Goal: Information Seeking & Learning: Learn about a topic

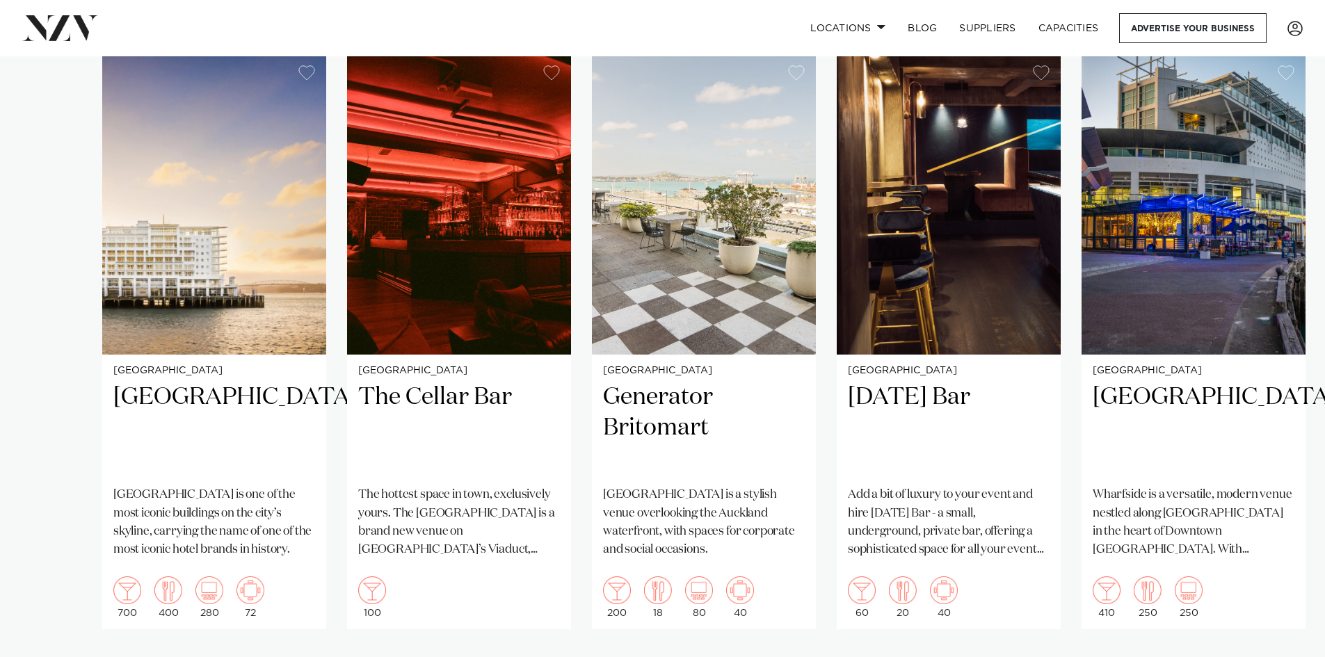
scroll to position [904, 0]
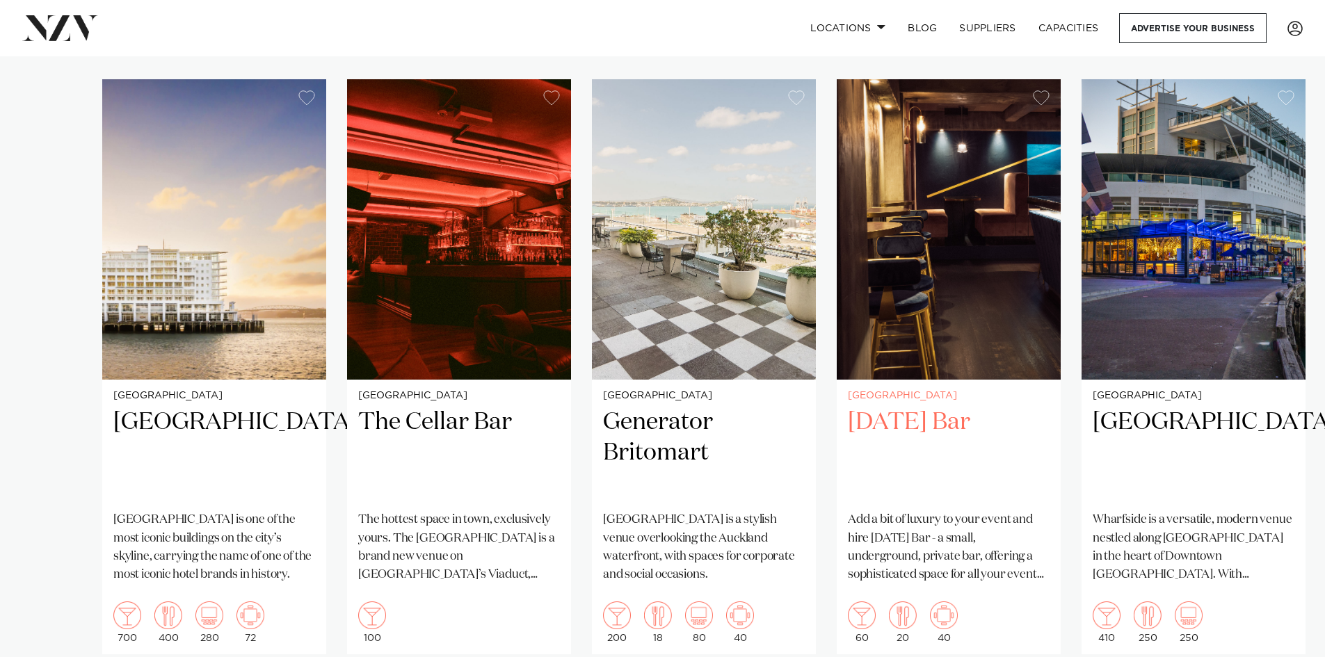
click at [940, 423] on h2 "[DATE] Bar" at bounding box center [949, 454] width 202 height 94
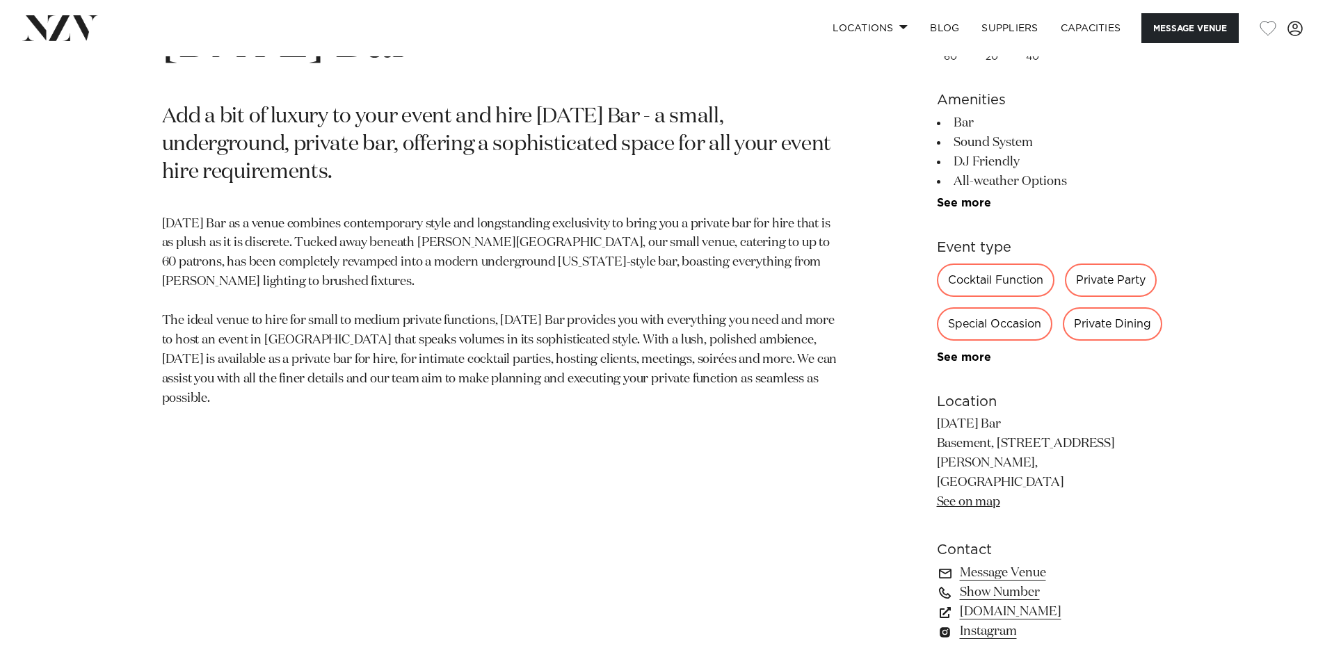
scroll to position [765, 0]
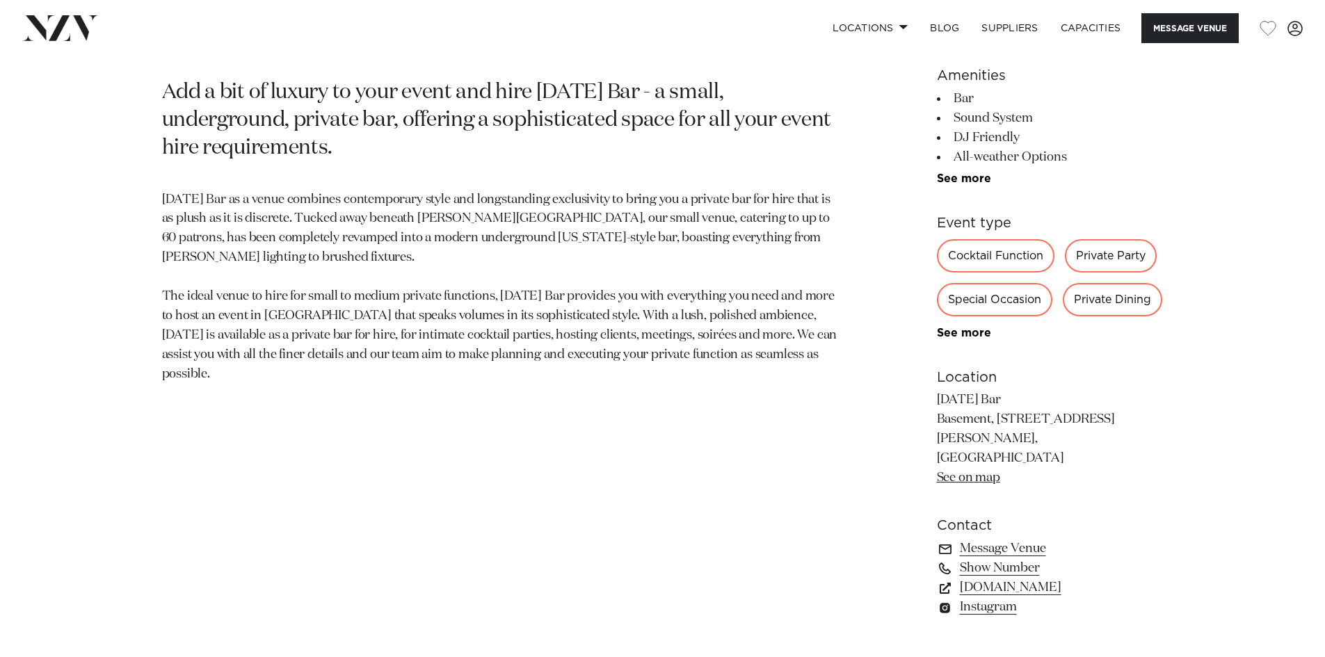
click at [1121, 264] on div "Private Party" at bounding box center [1111, 255] width 92 height 33
click at [1111, 253] on div "Private Party" at bounding box center [1111, 255] width 92 height 33
click at [1114, 269] on div "Private Party" at bounding box center [1111, 255] width 92 height 33
drag, startPoint x: 1150, startPoint y: 260, endPoint x: 1095, endPoint y: 253, distance: 55.4
click at [1095, 253] on div "Private Party" at bounding box center [1111, 255] width 92 height 33
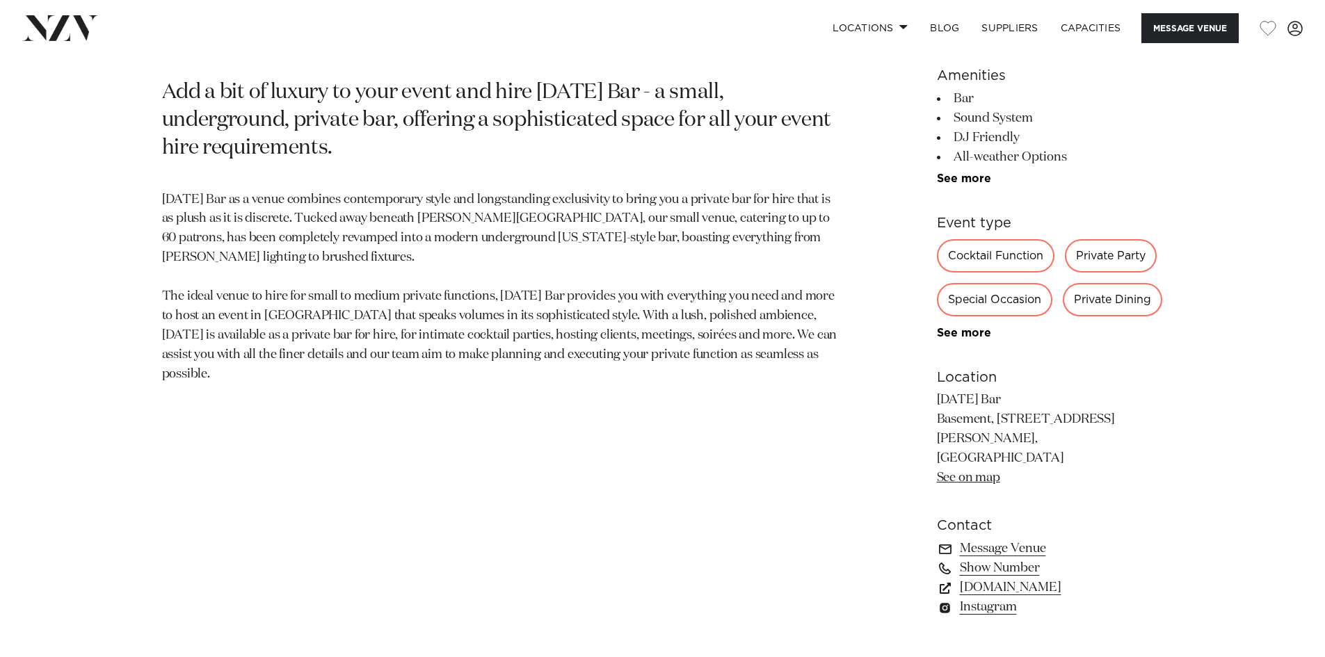
click at [757, 312] on p "Thursday Bar as a venue combines contemporary style and longstanding exclusivit…" at bounding box center [500, 288] width 676 height 194
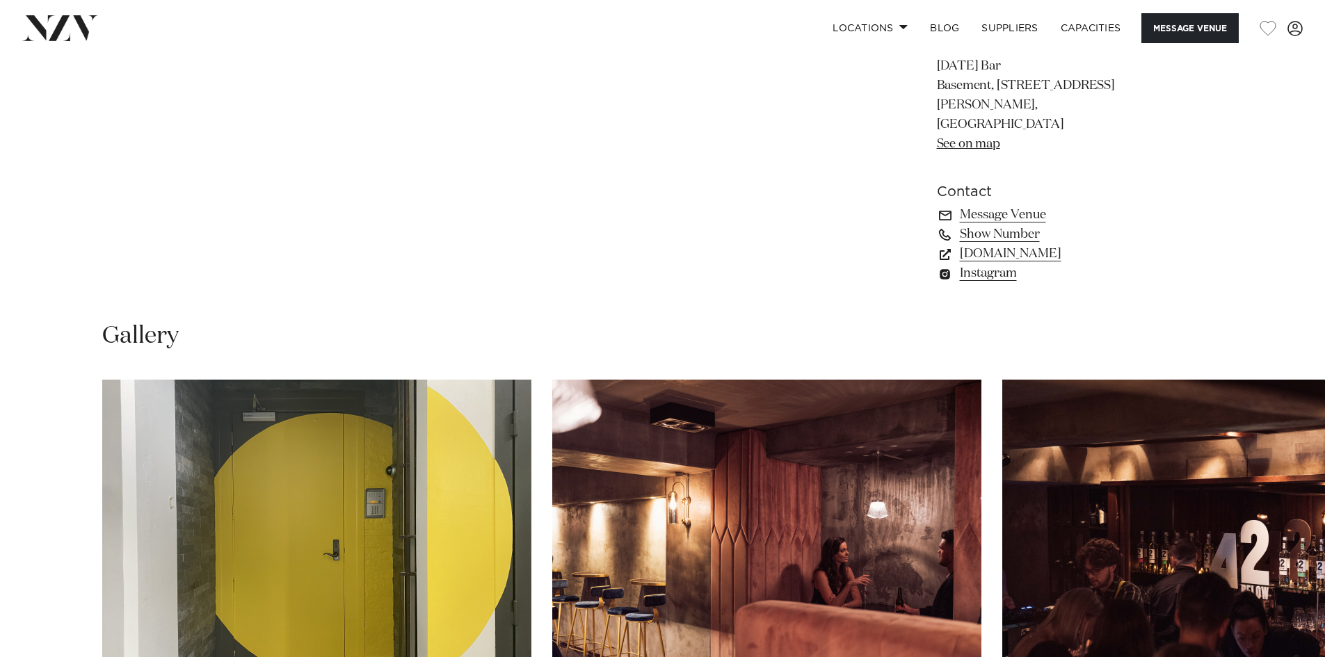
scroll to position [1391, 0]
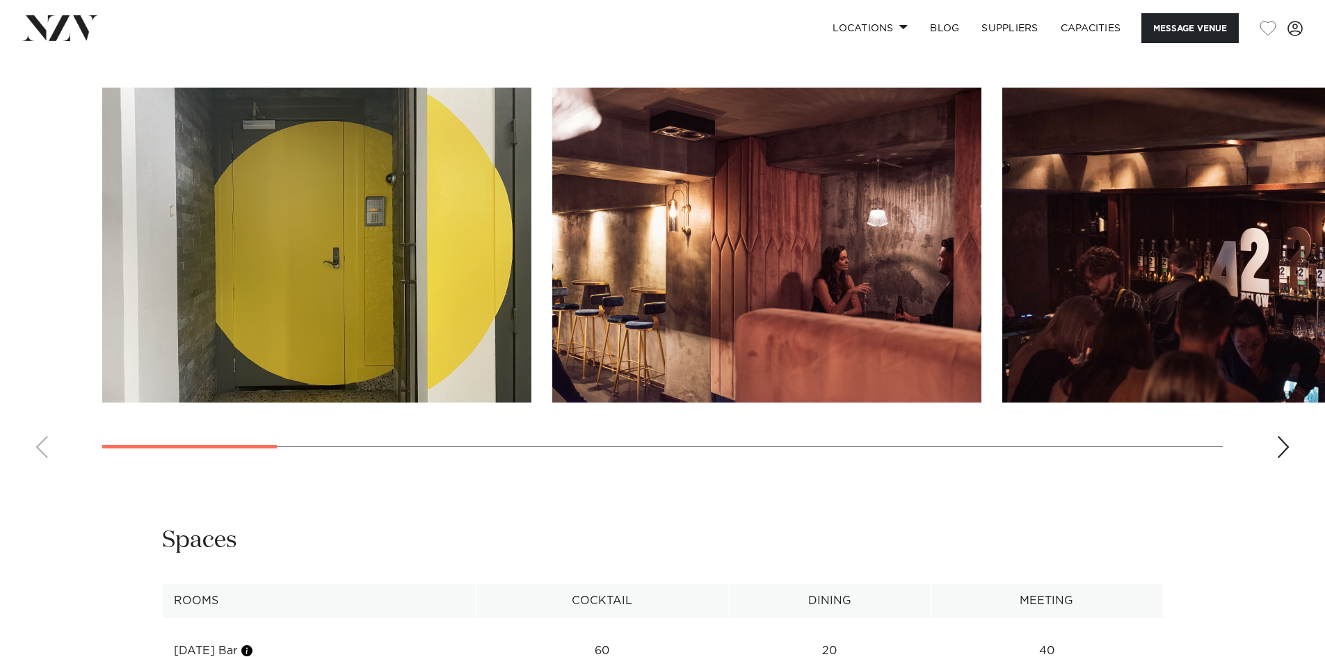
click at [1285, 436] on div "Next slide" at bounding box center [1283, 447] width 14 height 22
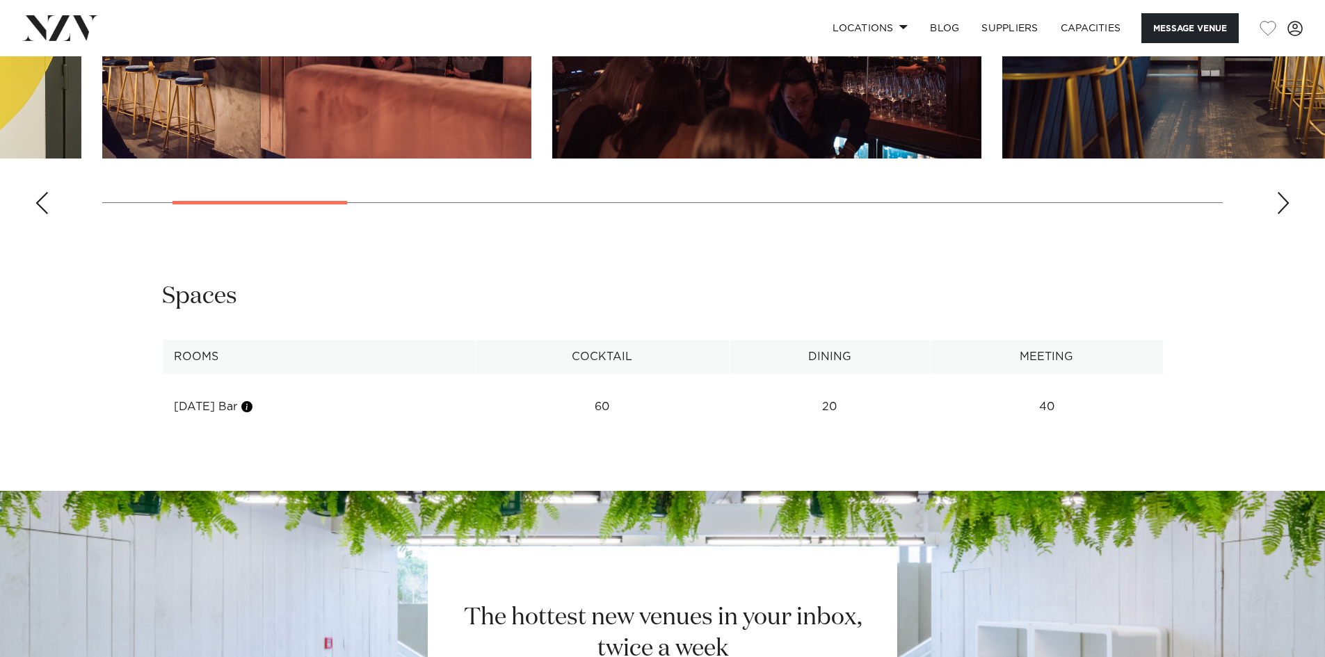
scroll to position [1669, 0]
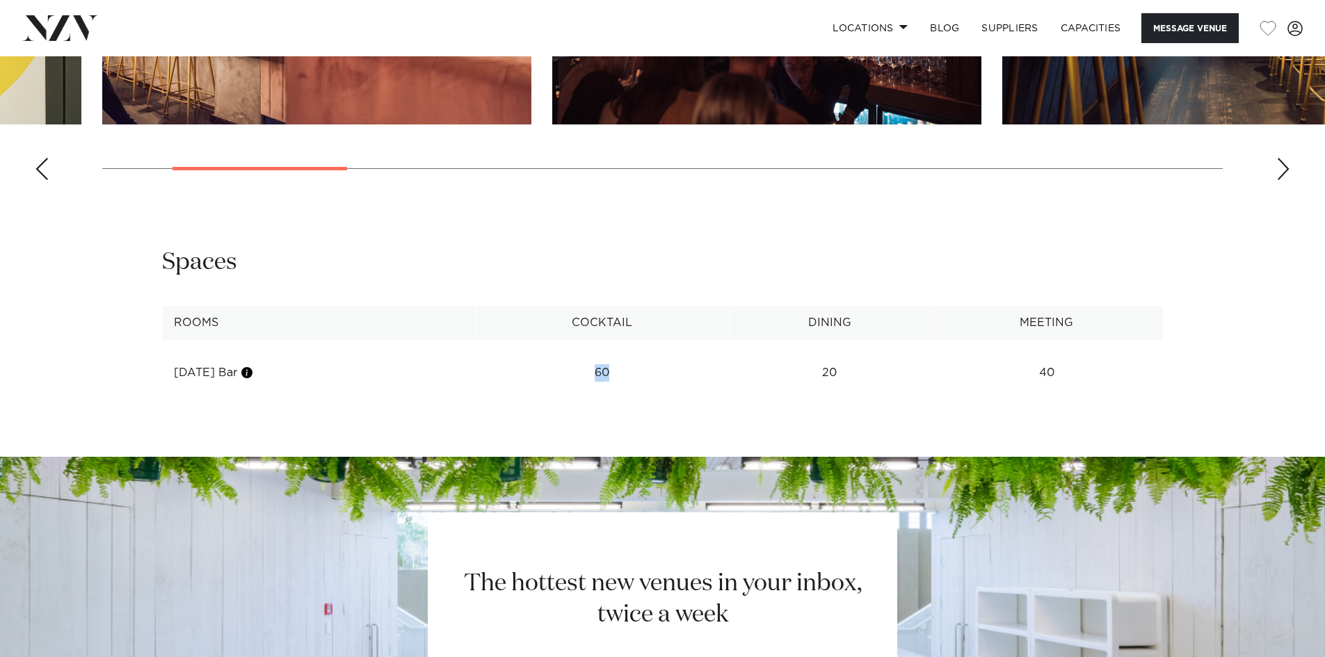
drag, startPoint x: 600, startPoint y: 357, endPoint x: 592, endPoint y: 357, distance: 7.7
click at [592, 357] on td "60" at bounding box center [602, 373] width 254 height 34
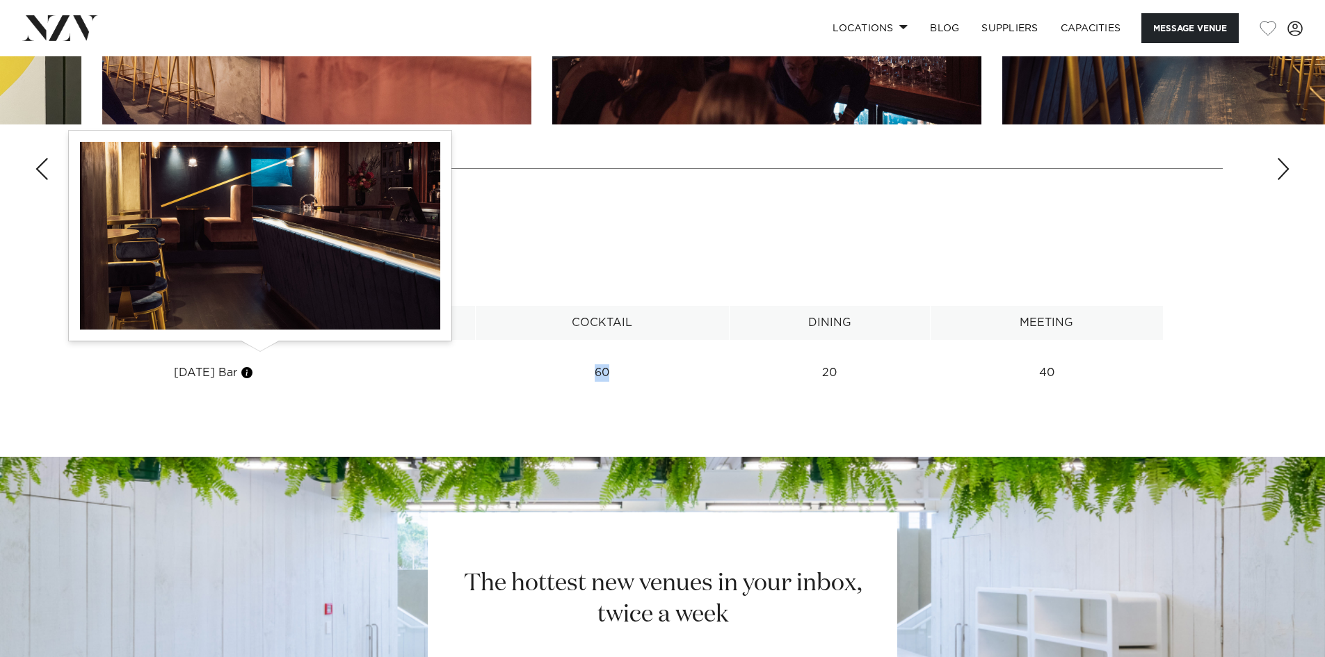
click at [254, 366] on button "button" at bounding box center [247, 373] width 14 height 14
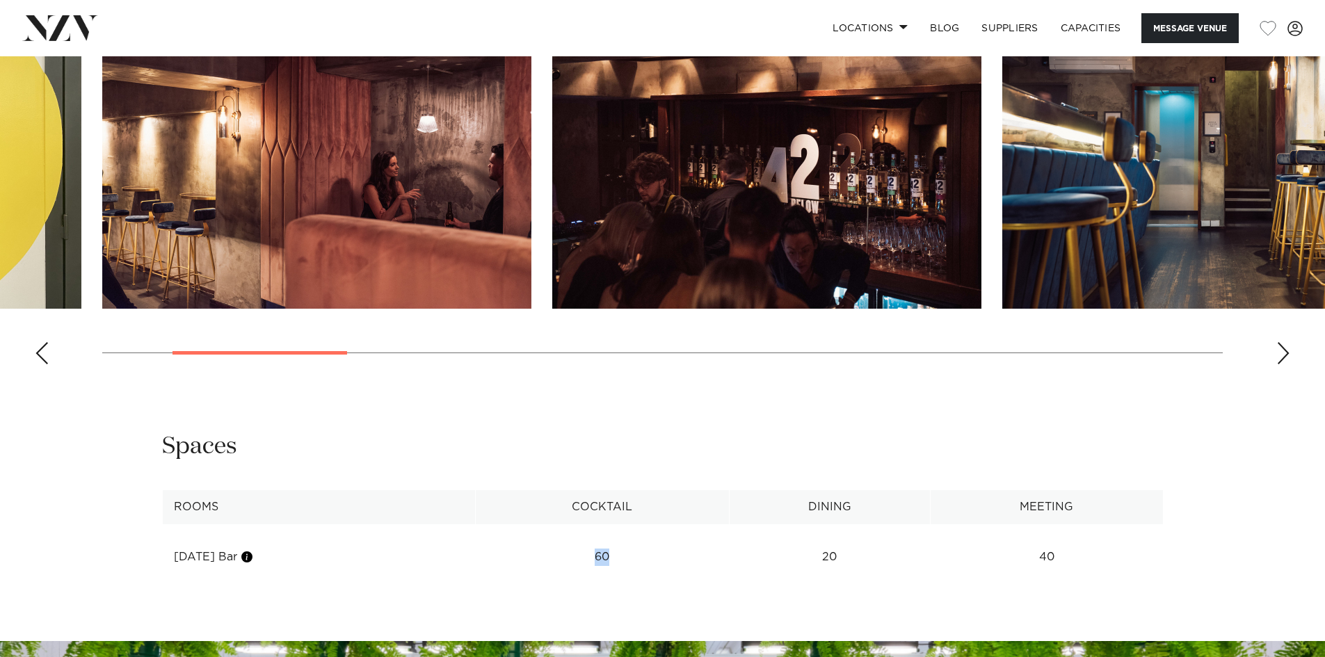
scroll to position [1461, 0]
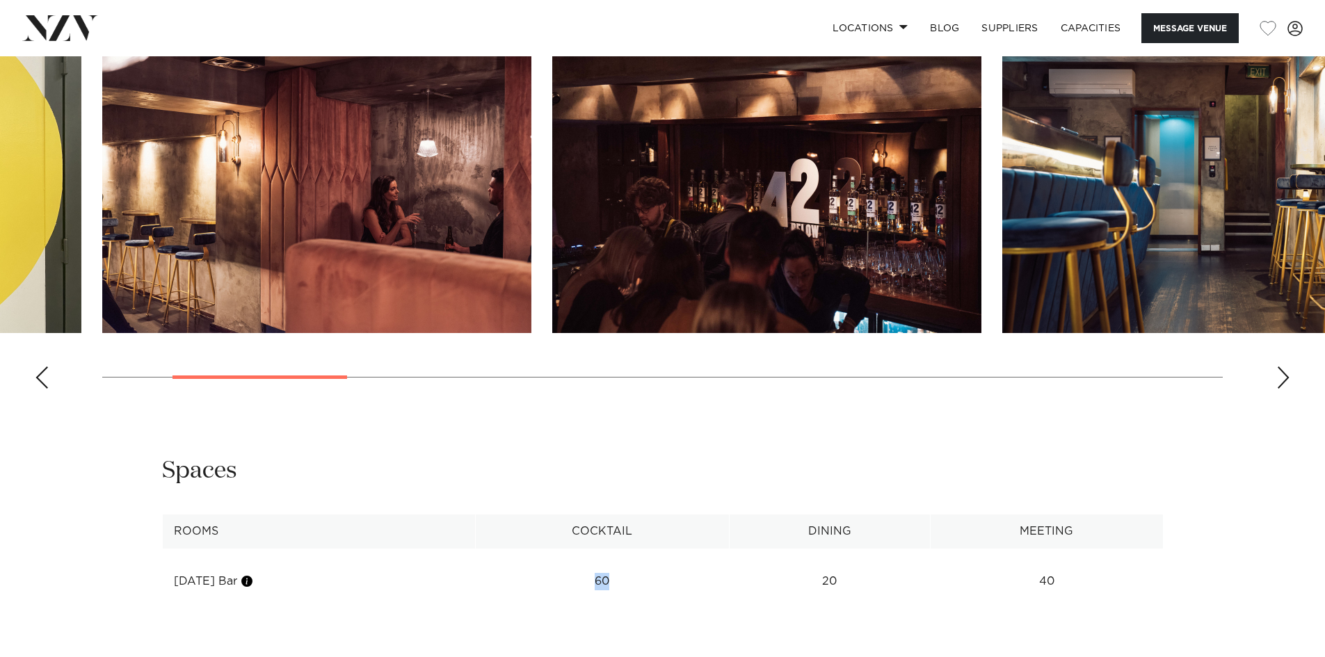
click at [1280, 367] on div "Next slide" at bounding box center [1283, 378] width 14 height 22
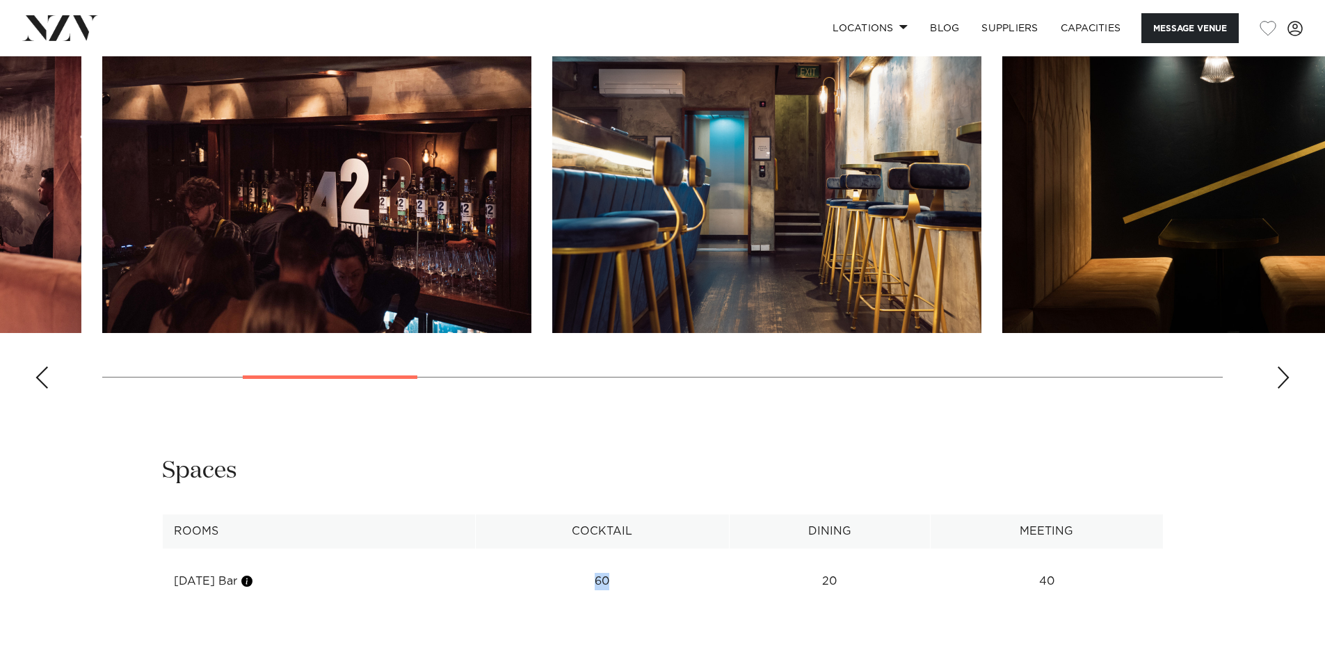
click at [1316, 351] on swiper-container at bounding box center [662, 209] width 1325 height 382
click at [1290, 360] on swiper-container at bounding box center [662, 209] width 1325 height 382
click at [1285, 367] on div "Next slide" at bounding box center [1283, 378] width 14 height 22
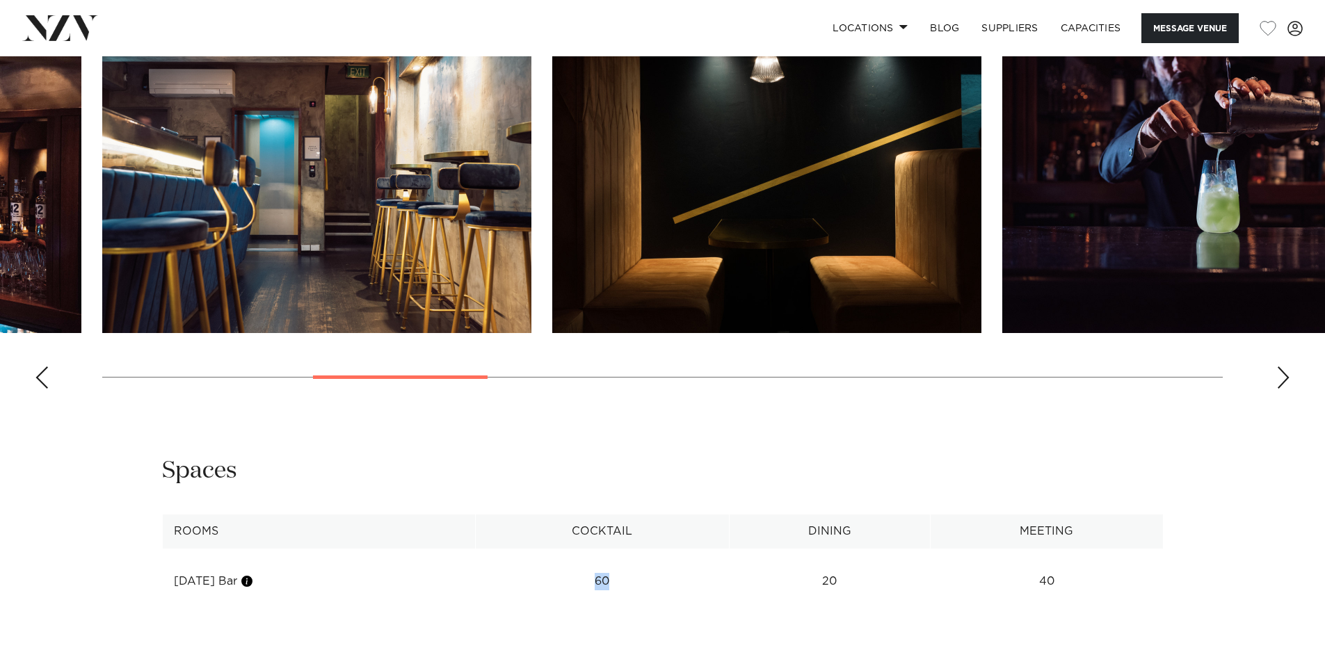
click at [1276, 367] on div "Next slide" at bounding box center [1283, 378] width 14 height 22
